Goal: Information Seeking & Learning: Compare options

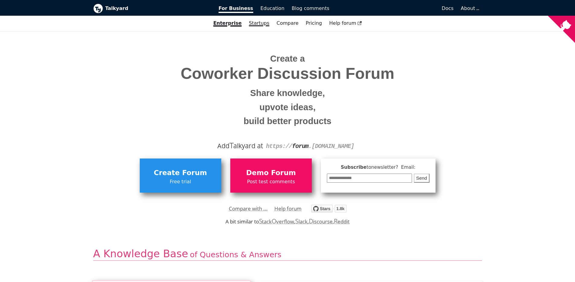
click at [263, 26] on link "Startups" at bounding box center [259, 23] width 28 height 10
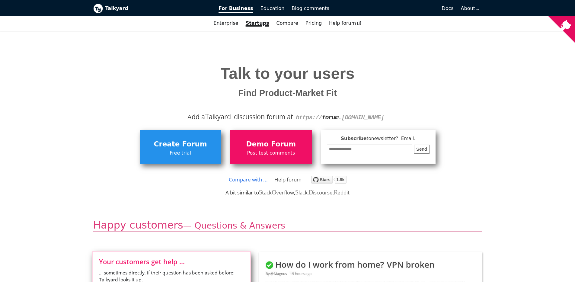
click at [248, 178] on link "Compare with ..." at bounding box center [248, 179] width 39 height 9
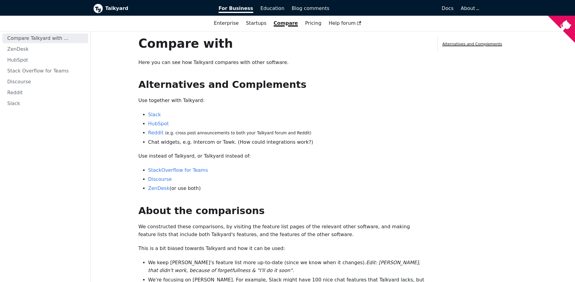
click at [41, 98] on ul "Compare Talkyard with ... ZenDesk HubSpot Stack Overflow for Teams Discourse Re…" at bounding box center [45, 70] width 86 height 75
click at [41, 96] on link "Reddit" at bounding box center [45, 93] width 86 height 10
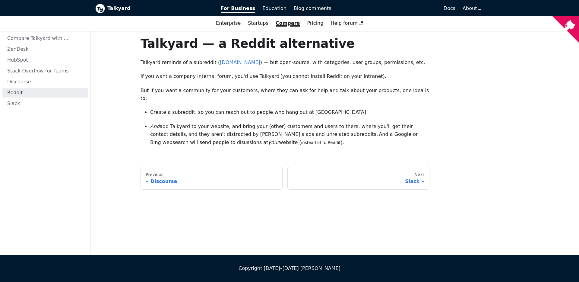
click at [116, 7] on b "Talkyard" at bounding box center [159, 9] width 105 height 8
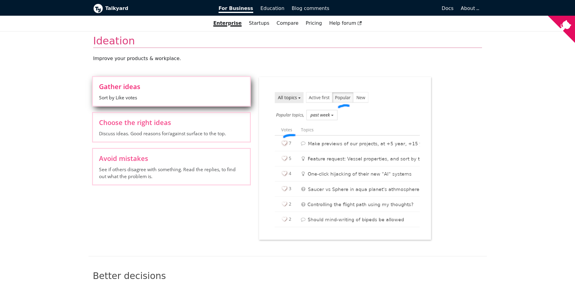
scroll to position [543, 0]
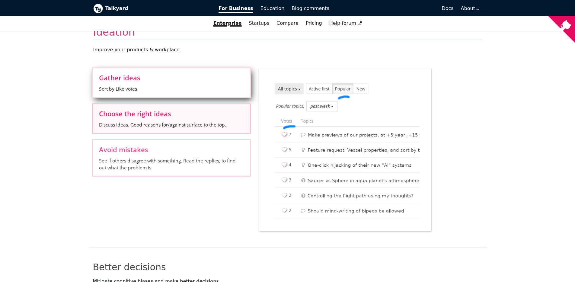
click at [233, 121] on span "Discuss ideas. Good reasons for/against surface to the top." at bounding box center [171, 124] width 145 height 7
click at [0, 0] on input "Choose the right ideas Discuss ideas. Good reasons for/against surface to the t…" at bounding box center [0, 0] width 0 height 0
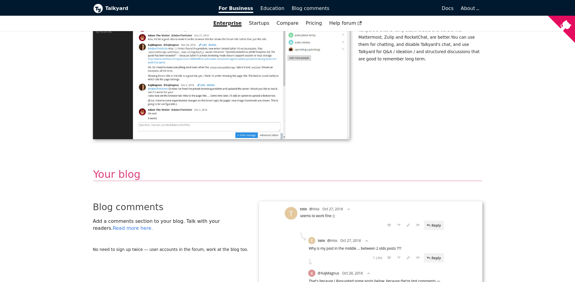
scroll to position [1165, 0]
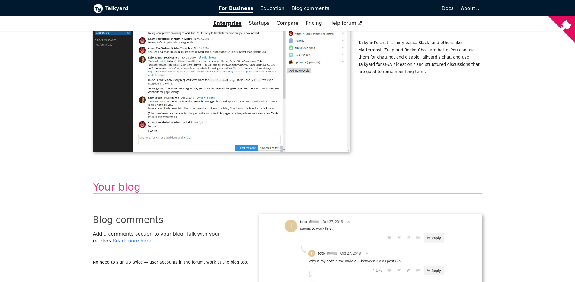
drag, startPoint x: 103, startPoint y: 93, endPoint x: 96, endPoint y: 90, distance: 7.8
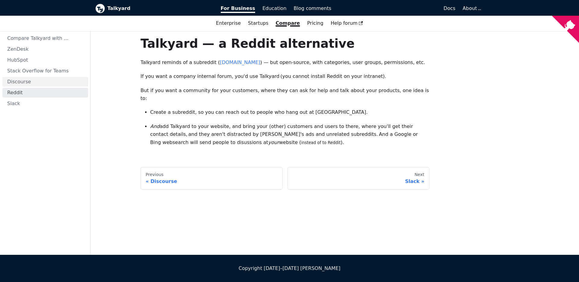
click at [38, 84] on link "Discourse" at bounding box center [45, 82] width 86 height 10
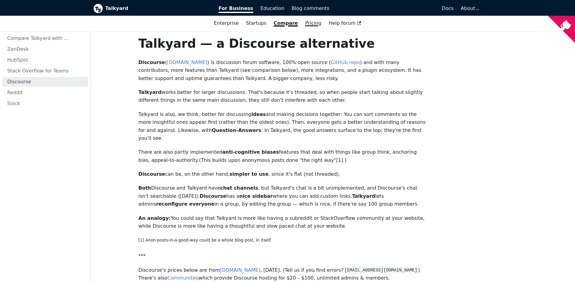
click at [316, 19] on link "Pricing" at bounding box center [313, 23] width 24 height 10
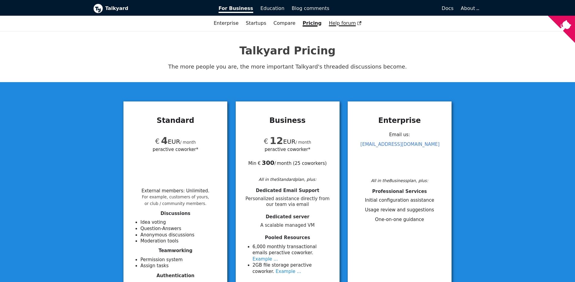
click at [336, 27] on link "Help forum" at bounding box center [345, 23] width 40 height 10
click at [253, 21] on link "Startups" at bounding box center [256, 23] width 28 height 10
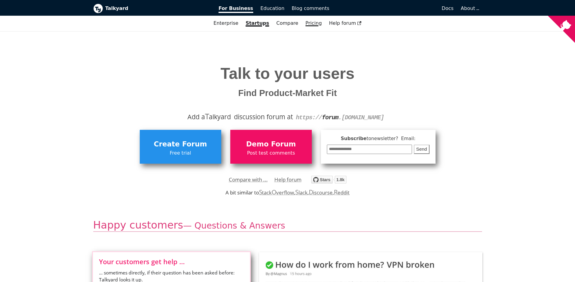
click at [305, 23] on link "Pricing" at bounding box center [314, 23] width 24 height 10
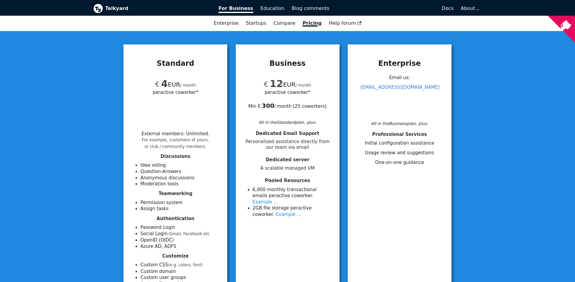
scroll to position [36, 0]
